Goal: Task Accomplishment & Management: Manage account settings

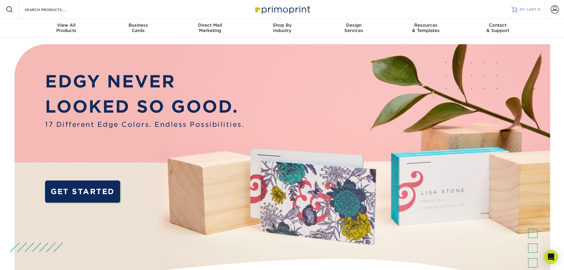
click at [519, 9] on link "MY CART 0" at bounding box center [525, 9] width 29 height 19
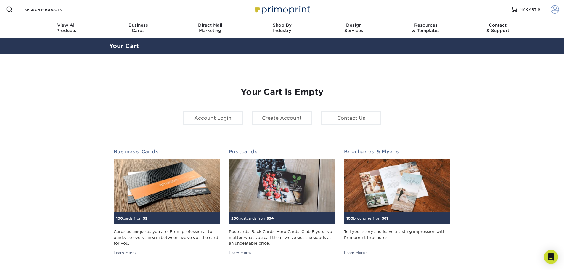
click at [552, 12] on span at bounding box center [555, 9] width 8 height 8
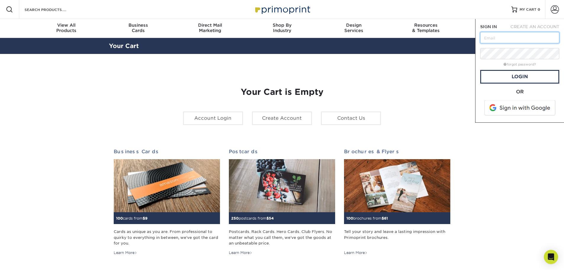
click at [507, 40] on input "text" at bounding box center [519, 37] width 79 height 11
type input "angela@haigpartners.com"
click at [516, 78] on link "Login" at bounding box center [519, 77] width 79 height 14
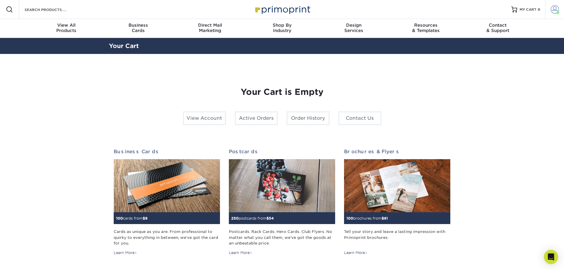
click at [551, 11] on span at bounding box center [555, 9] width 8 height 8
